Goal: Use online tool/utility: Utilize a website feature to perform a specific function

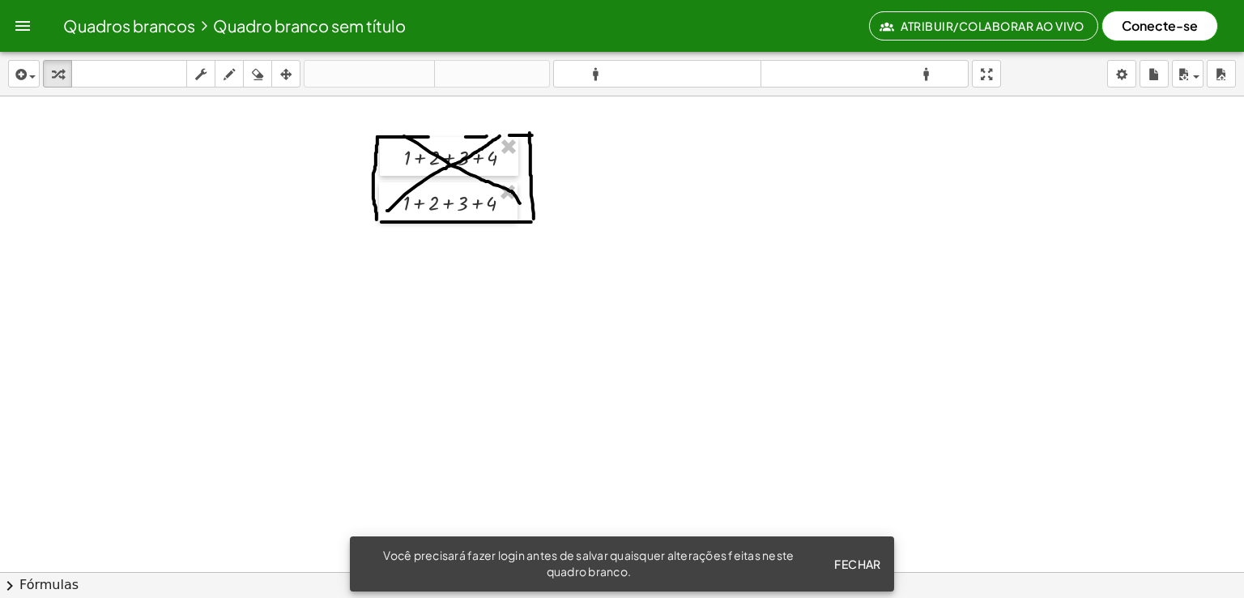
drag, startPoint x: 604, startPoint y: 250, endPoint x: 611, endPoint y: 271, distance: 22.0
click at [614, 276] on div at bounding box center [622, 607] width 1244 height 1022
click at [26, 28] on icon "button" at bounding box center [22, 25] width 19 height 19
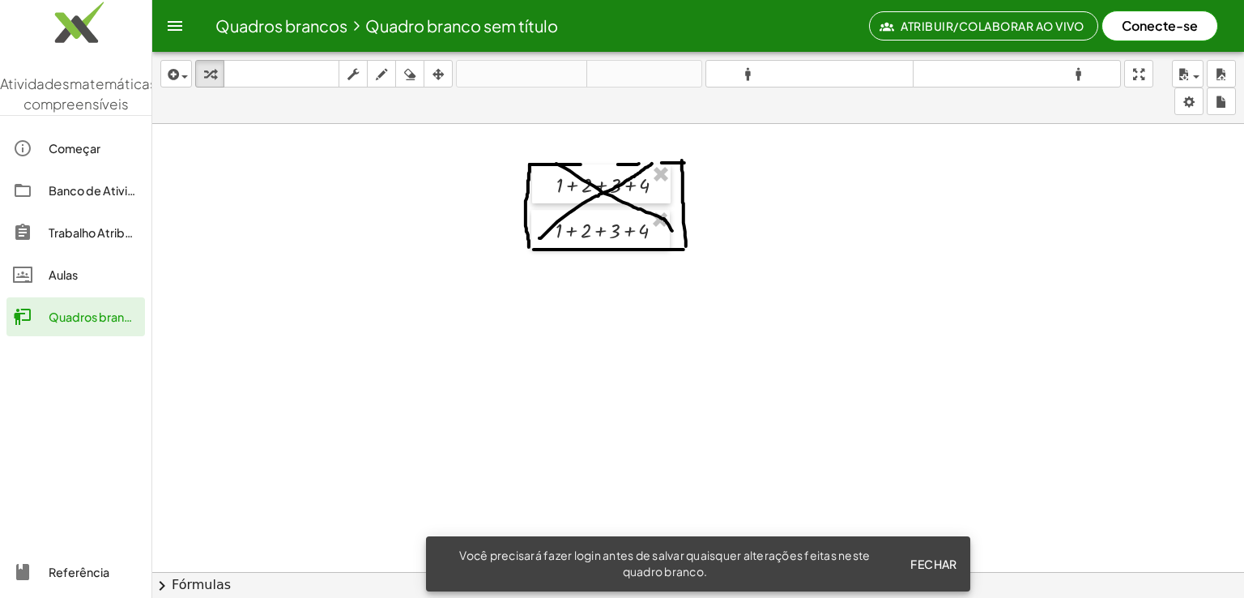
click at [78, 156] on font "Começar" at bounding box center [75, 148] width 52 height 15
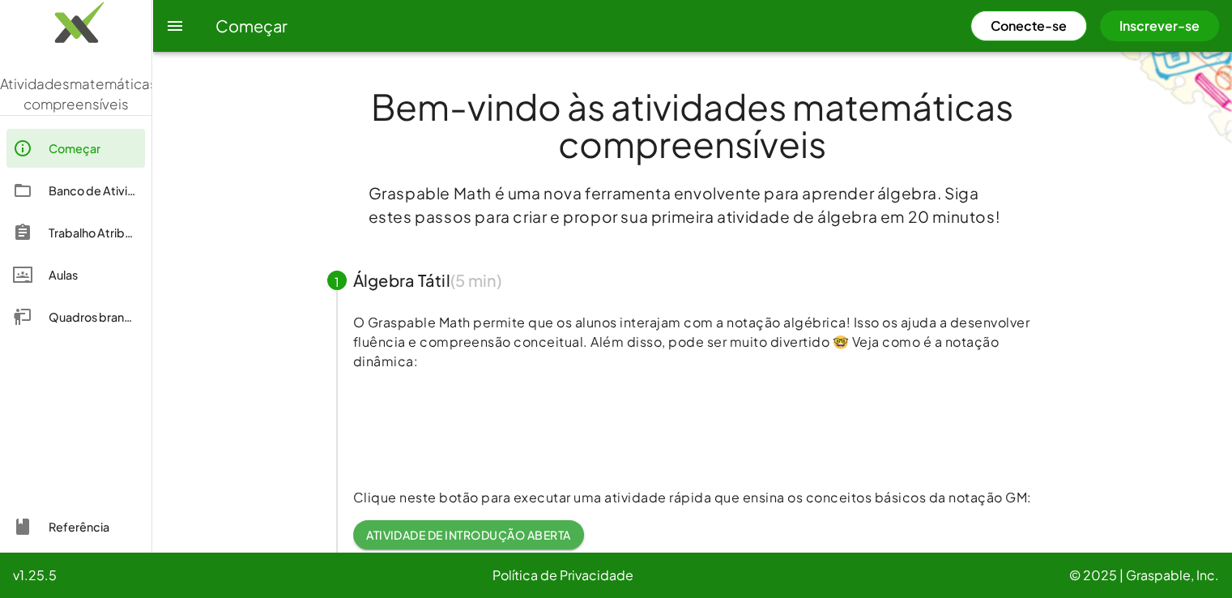
click at [173, 23] on icon "button" at bounding box center [174, 25] width 19 height 19
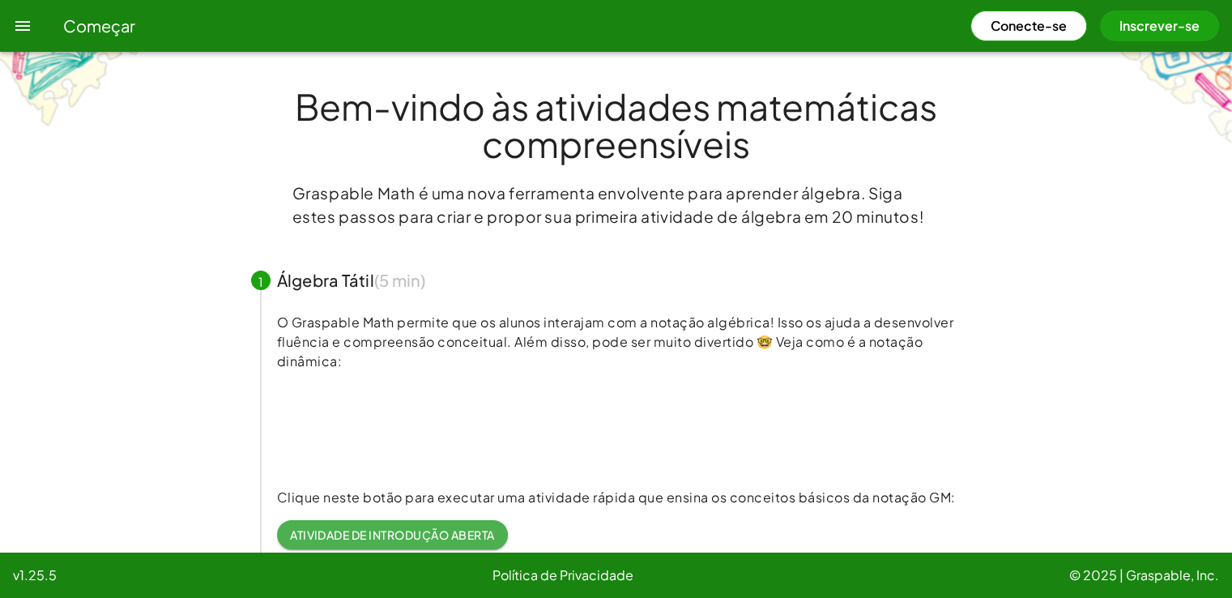
click at [19, 33] on icon "button" at bounding box center [22, 25] width 19 height 19
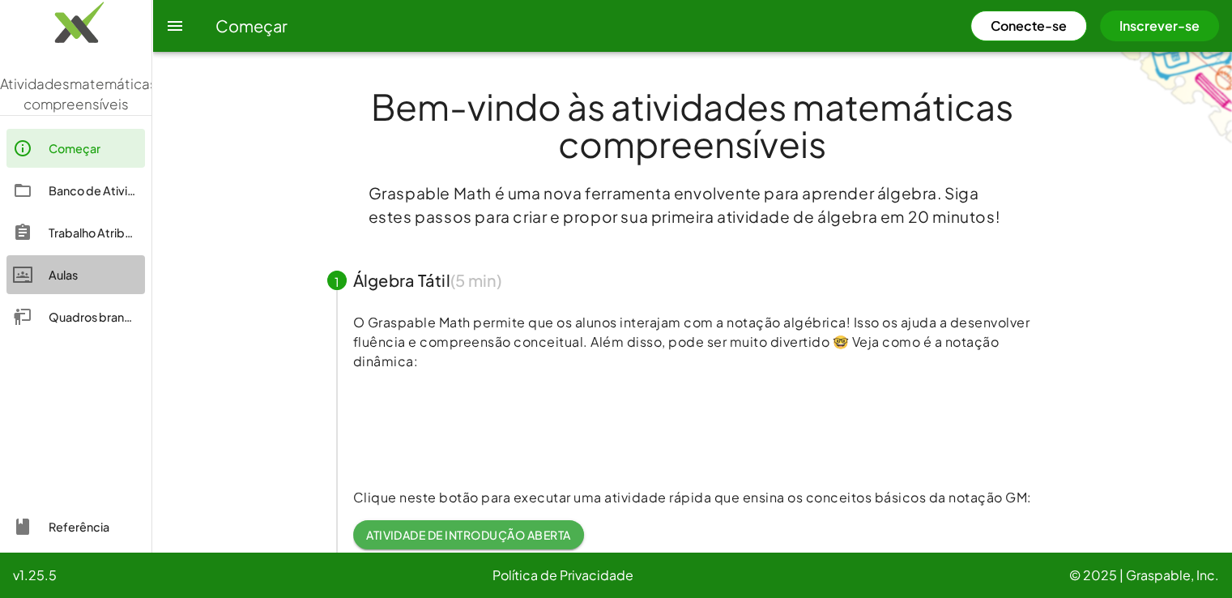
click at [81, 294] on link "Aulas" at bounding box center [75, 274] width 139 height 39
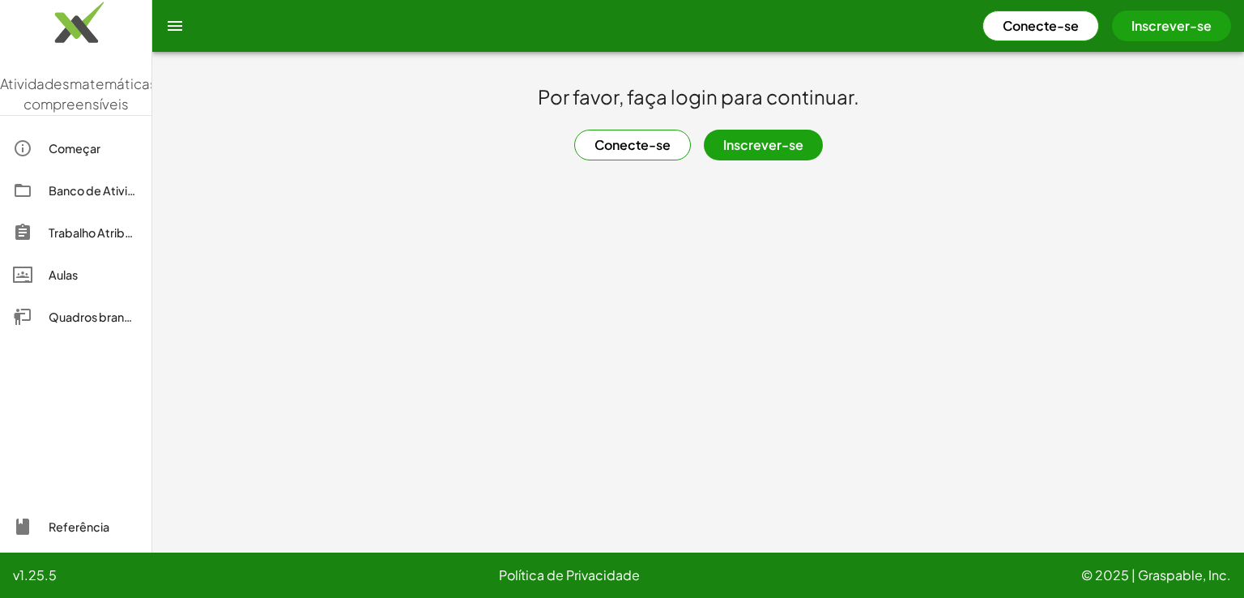
click at [71, 336] on link "Quadros brancos" at bounding box center [75, 316] width 139 height 39
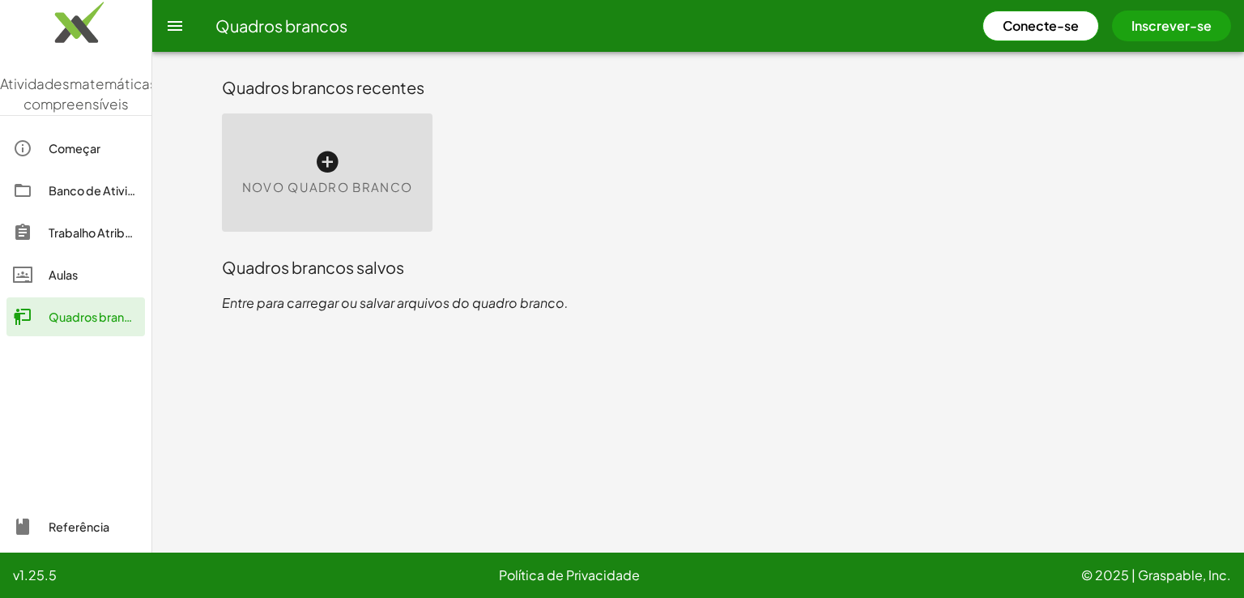
click at [323, 147] on div "Novo quadro branco" at bounding box center [327, 172] width 211 height 118
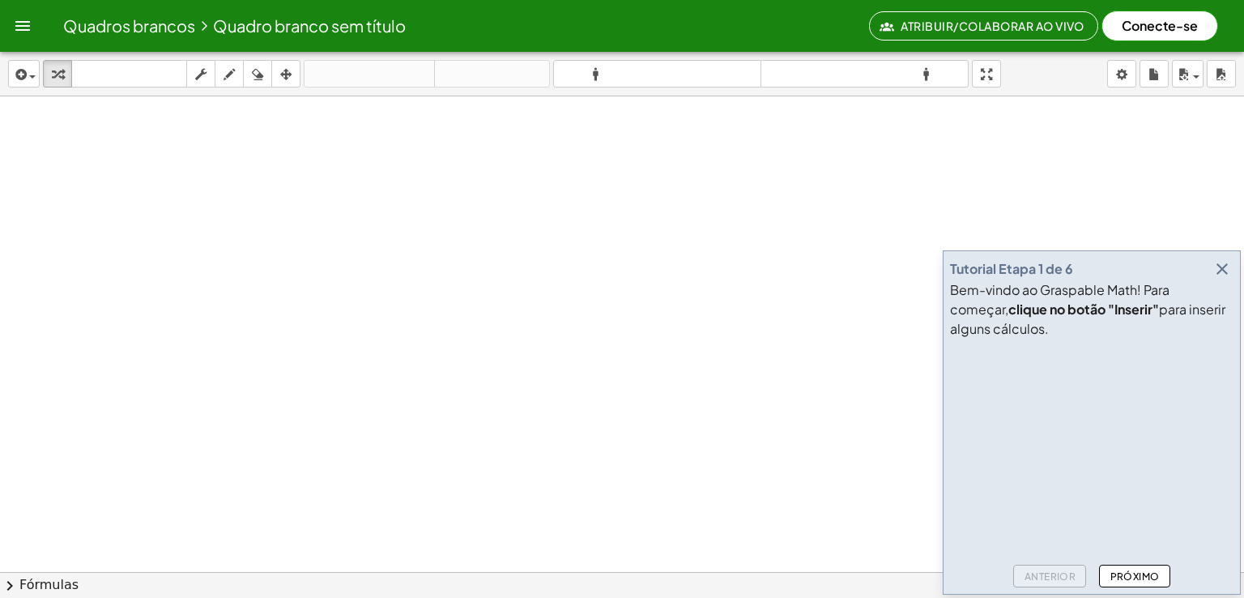
click at [1222, 270] on icon "button" at bounding box center [1222, 268] width 19 height 19
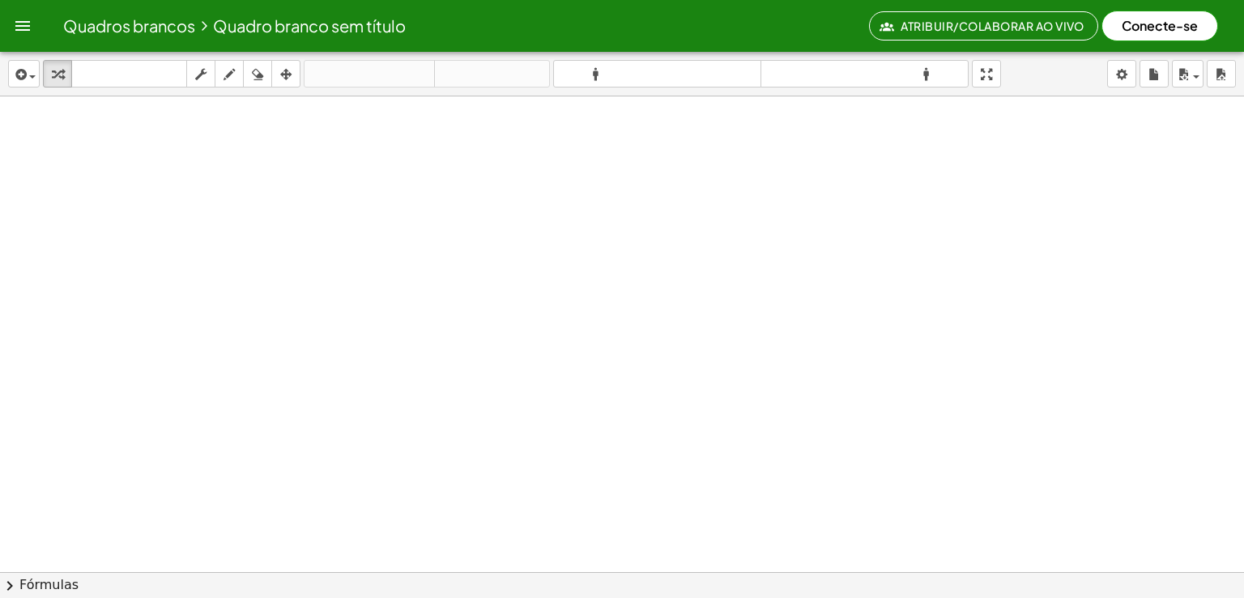
click at [251, 207] on div at bounding box center [622, 607] width 1244 height 1022
drag, startPoint x: 288, startPoint y: 203, endPoint x: 288, endPoint y: 226, distance: 22.7
click at [298, 249] on div at bounding box center [622, 607] width 1244 height 1022
click at [230, 66] on icon "button" at bounding box center [229, 74] width 11 height 19
drag, startPoint x: 311, startPoint y: 179, endPoint x: 325, endPoint y: 211, distance: 35.2
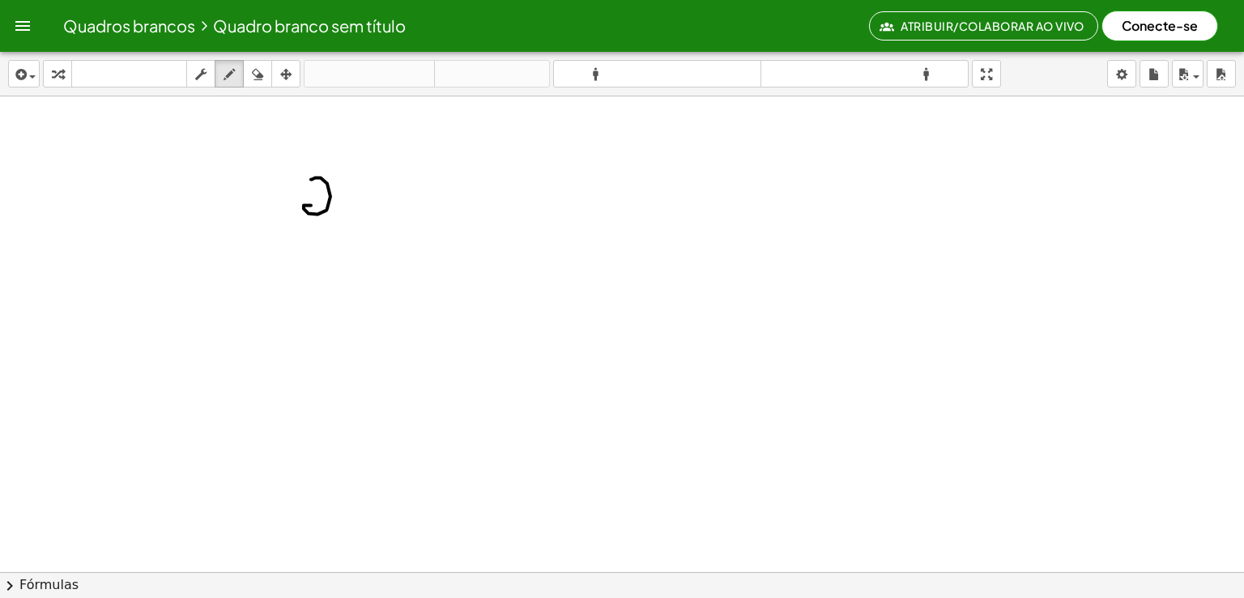
click at [325, 211] on div at bounding box center [622, 607] width 1244 height 1022
drag, startPoint x: 291, startPoint y: 231, endPoint x: 386, endPoint y: 228, distance: 94.8
click at [386, 228] on div at bounding box center [622, 607] width 1244 height 1022
drag, startPoint x: 331, startPoint y: 250, endPoint x: 324, endPoint y: 274, distance: 24.6
click at [325, 275] on div at bounding box center [622, 607] width 1244 height 1022
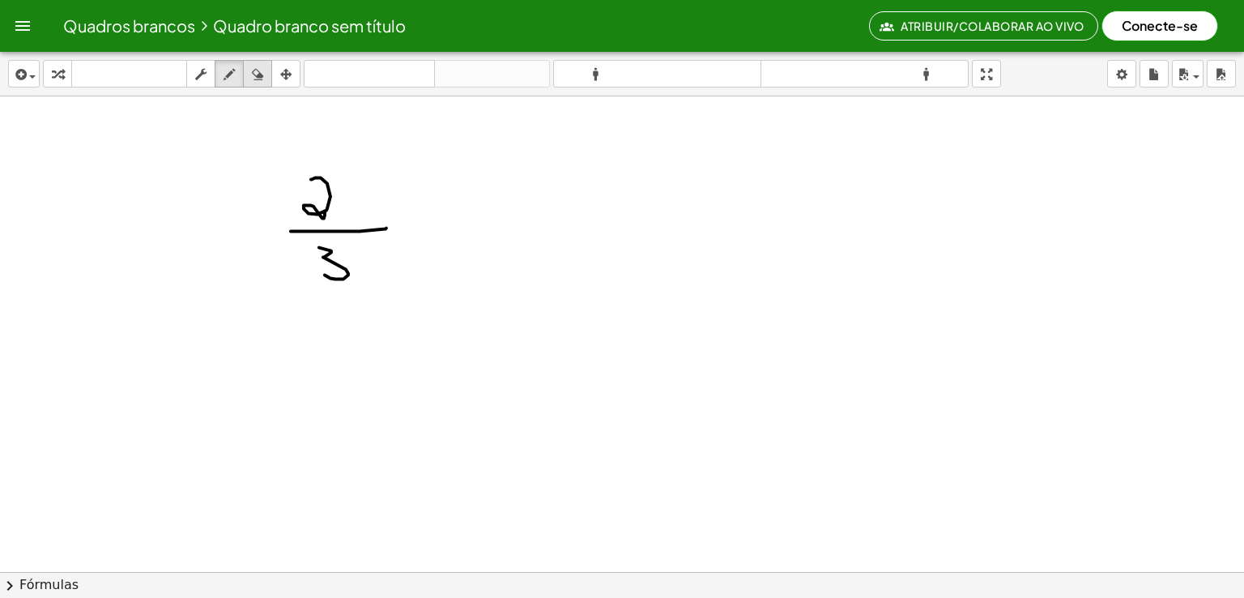
click at [254, 79] on icon "button" at bounding box center [257, 74] width 11 height 19
drag, startPoint x: 350, startPoint y: 255, endPoint x: 474, endPoint y: 258, distance: 124.0
click at [311, 220] on div at bounding box center [622, 607] width 1244 height 1022
click at [299, 162] on div at bounding box center [622, 607] width 1244 height 1022
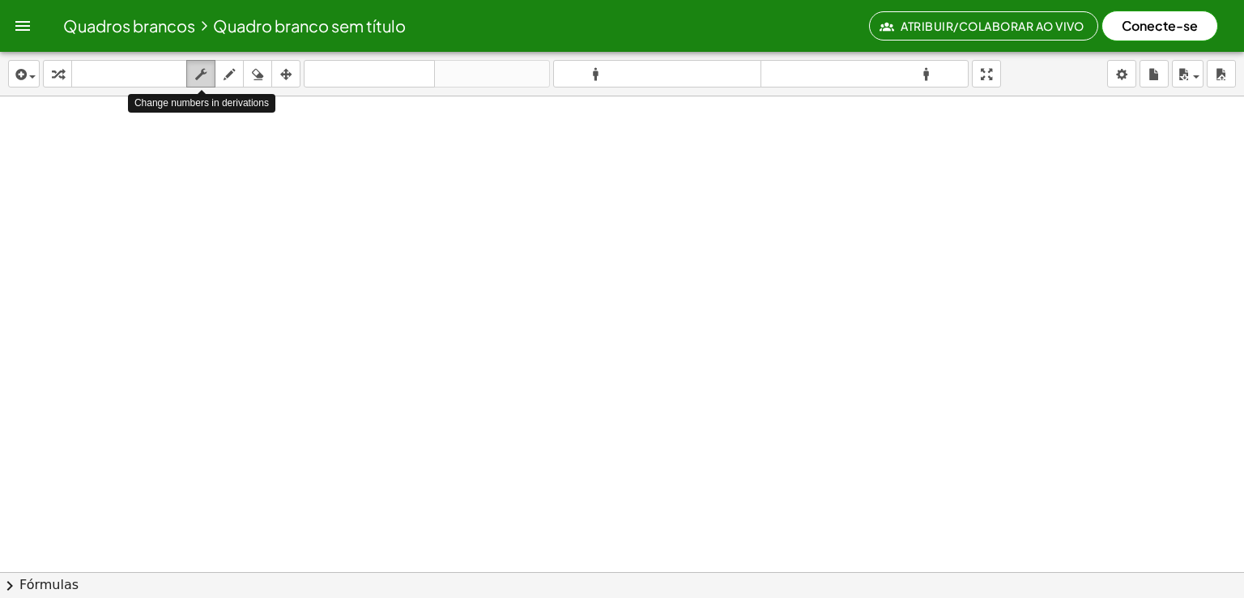
click at [199, 82] on icon "button" at bounding box center [200, 74] width 11 height 19
click at [230, 70] on icon "button" at bounding box center [229, 74] width 11 height 19
click at [196, 75] on icon "button" at bounding box center [200, 74] width 11 height 19
click at [198, 186] on div at bounding box center [622, 607] width 1244 height 1022
click at [355, 186] on div at bounding box center [622, 607] width 1244 height 1022
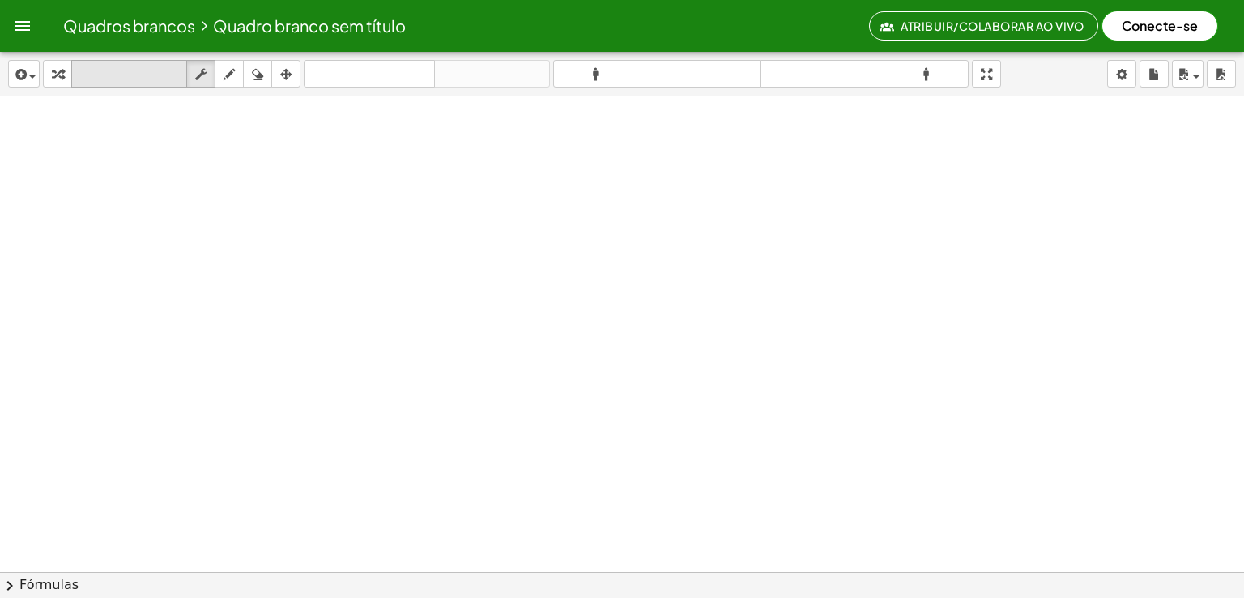
click at [119, 77] on font "teclado" at bounding box center [129, 73] width 108 height 15
click at [52, 79] on icon "button" at bounding box center [57, 74] width 11 height 19
click at [19, 79] on icon "button" at bounding box center [19, 74] width 15 height 19
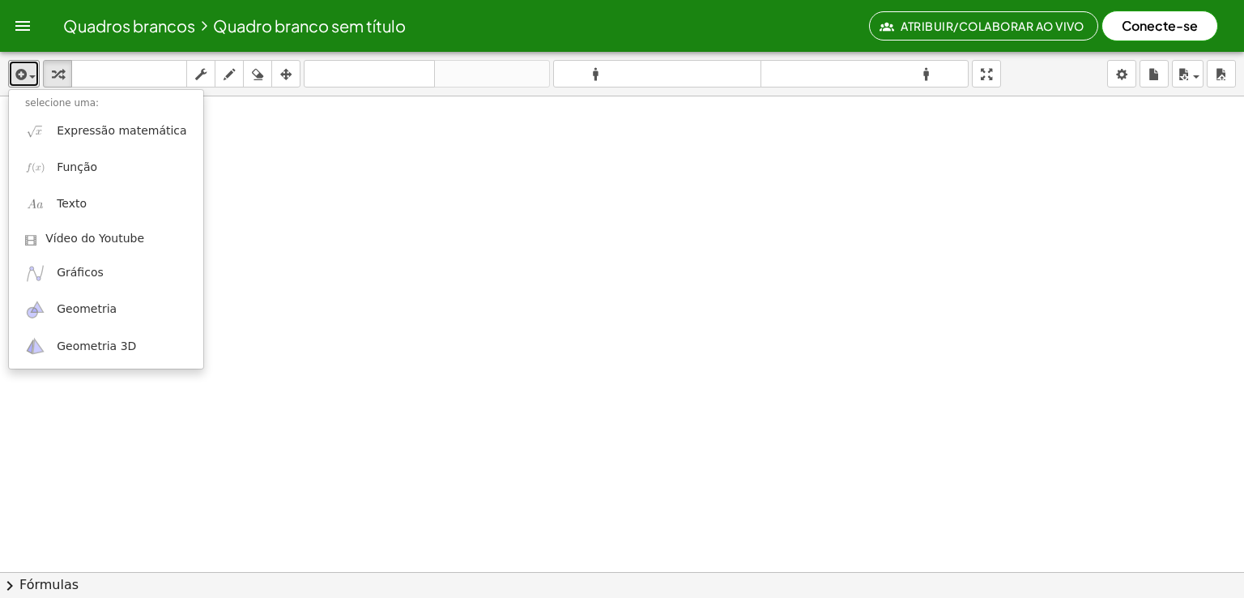
click at [202, 101] on div at bounding box center [622, 607] width 1244 height 1022
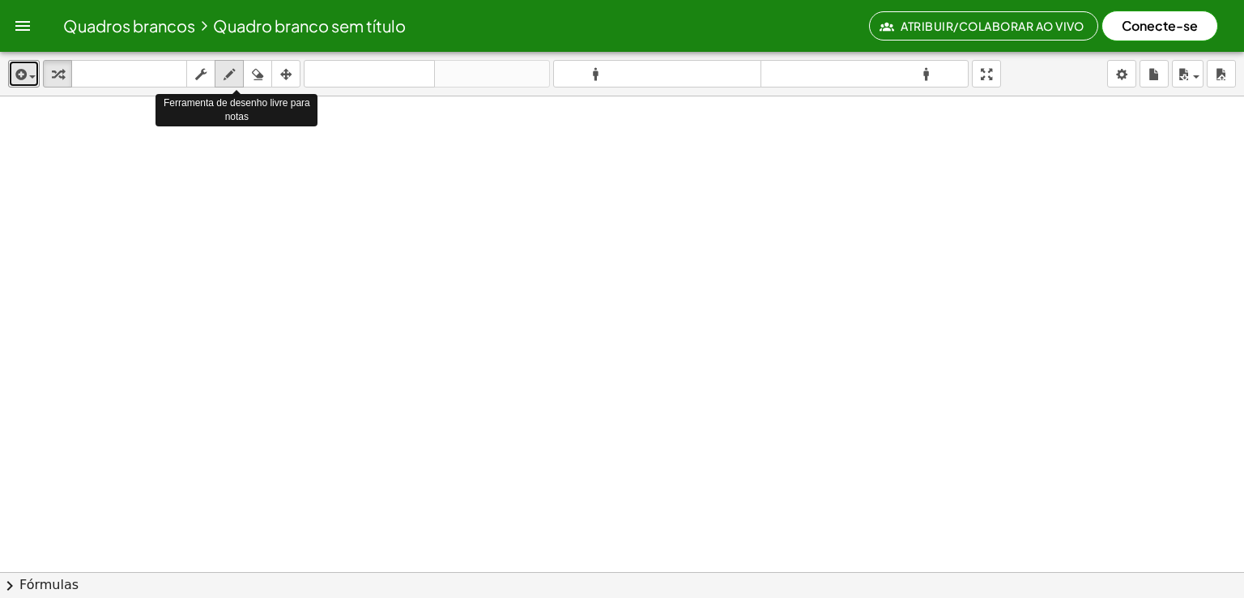
click at [230, 74] on icon "button" at bounding box center [229, 74] width 11 height 19
